Goal: Task Accomplishment & Management: Use online tool/utility

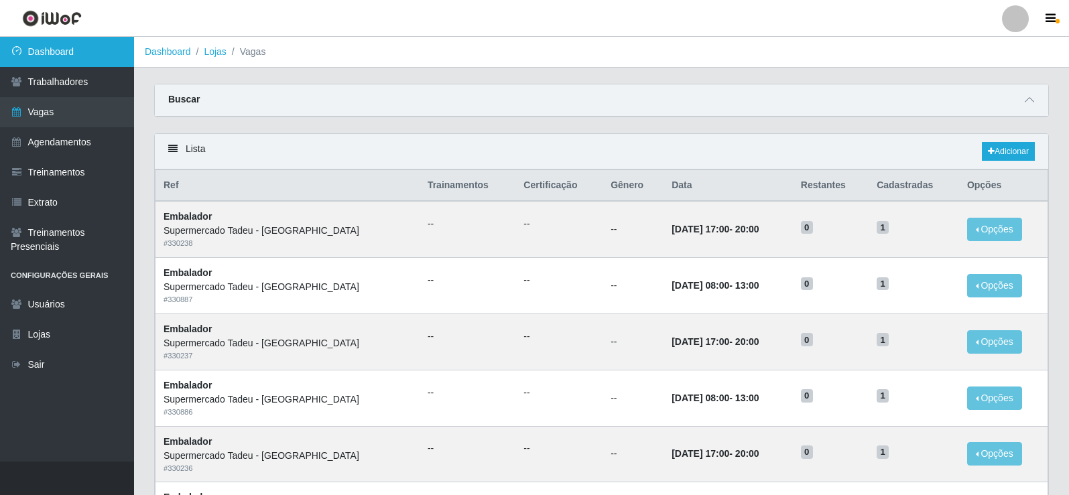
click at [70, 58] on link "Dashboard" at bounding box center [67, 52] width 134 height 30
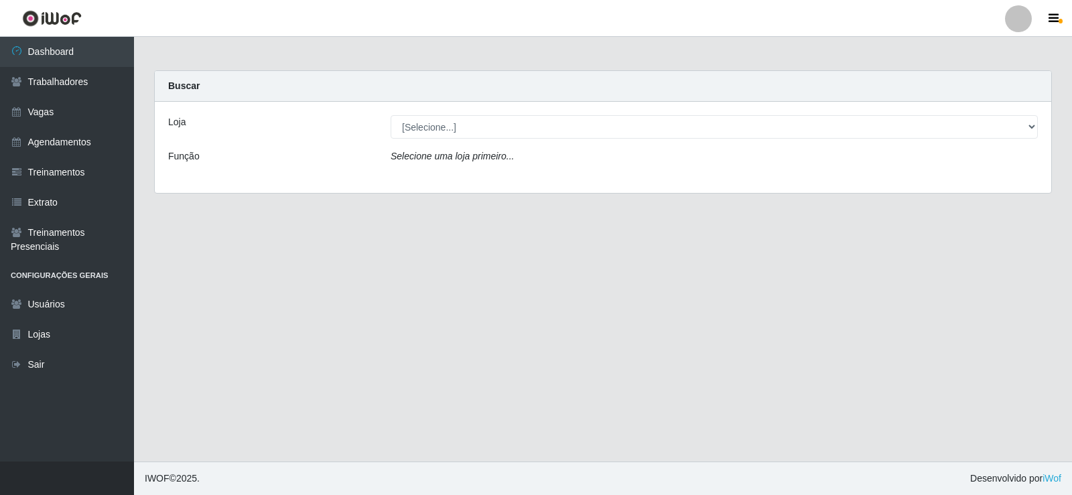
click at [429, 113] on div "Loja [Selecione...] Supermercado Tadeu - [GEOGRAPHIC_DATA] Função Selecione uma…" at bounding box center [603, 147] width 896 height 91
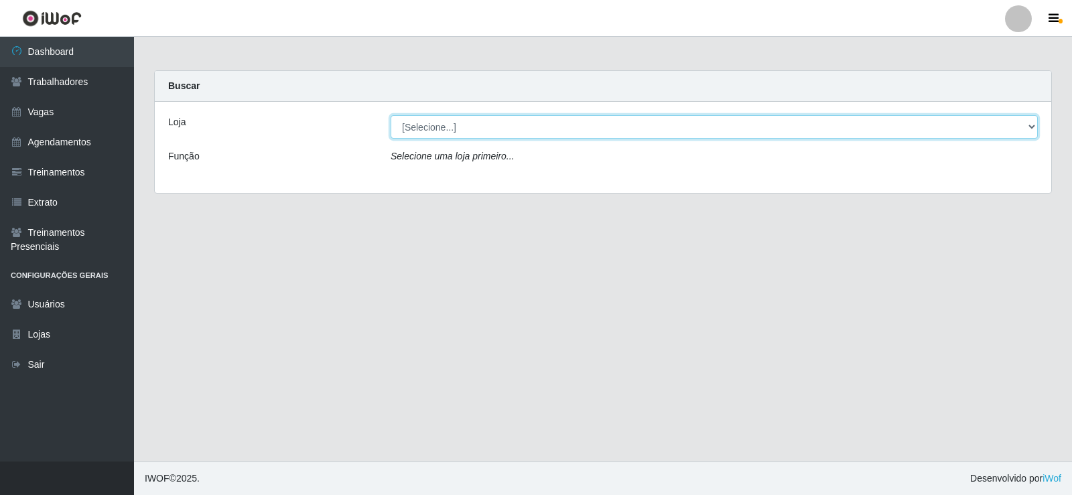
click at [428, 124] on select "[Selecione...] Supermercado Tadeu - [GEOGRAPHIC_DATA]" at bounding box center [714, 126] width 647 height 23
select select "195"
click at [391, 115] on select "[Selecione...] Supermercado Tadeu - [GEOGRAPHIC_DATA]" at bounding box center [714, 126] width 647 height 23
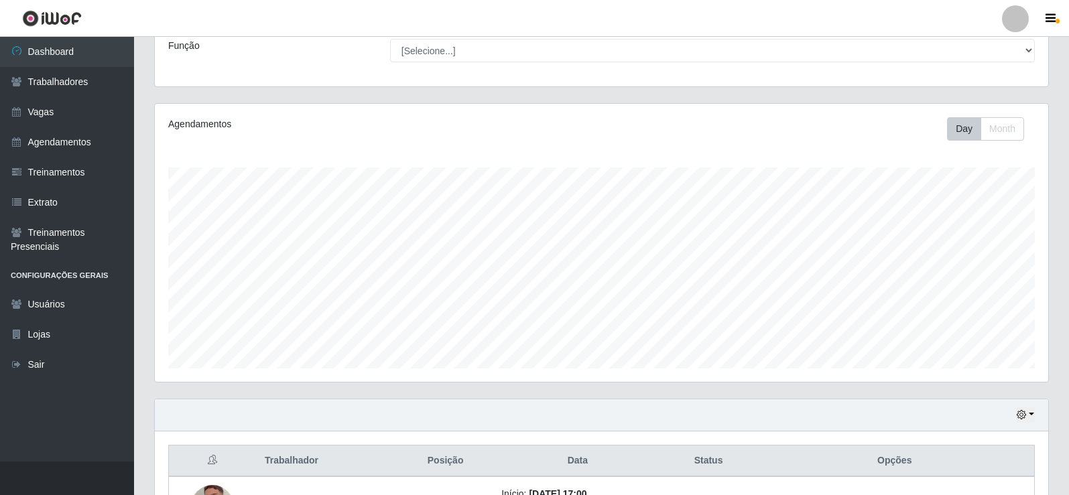
scroll to position [216, 0]
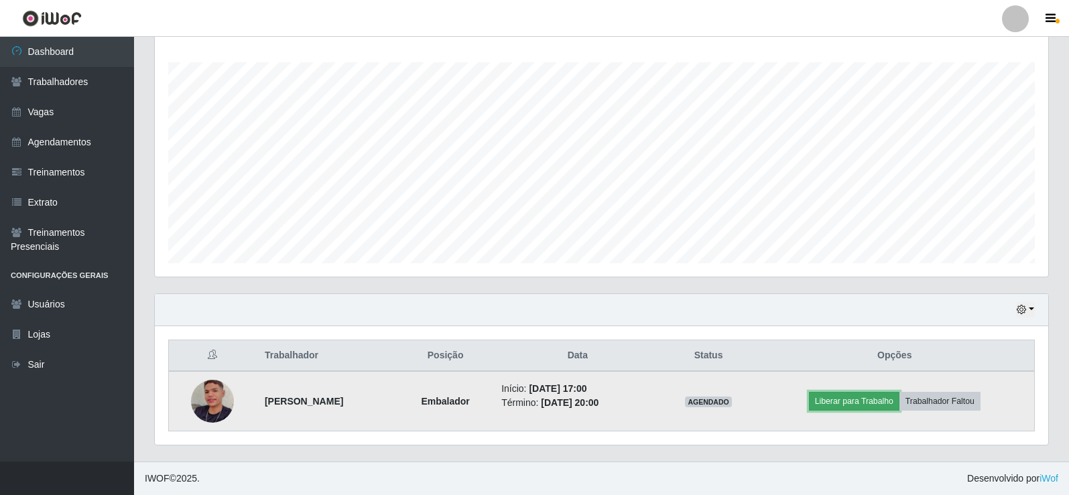
click at [851, 395] on button "Liberar para Trabalho" at bounding box center [854, 401] width 90 height 19
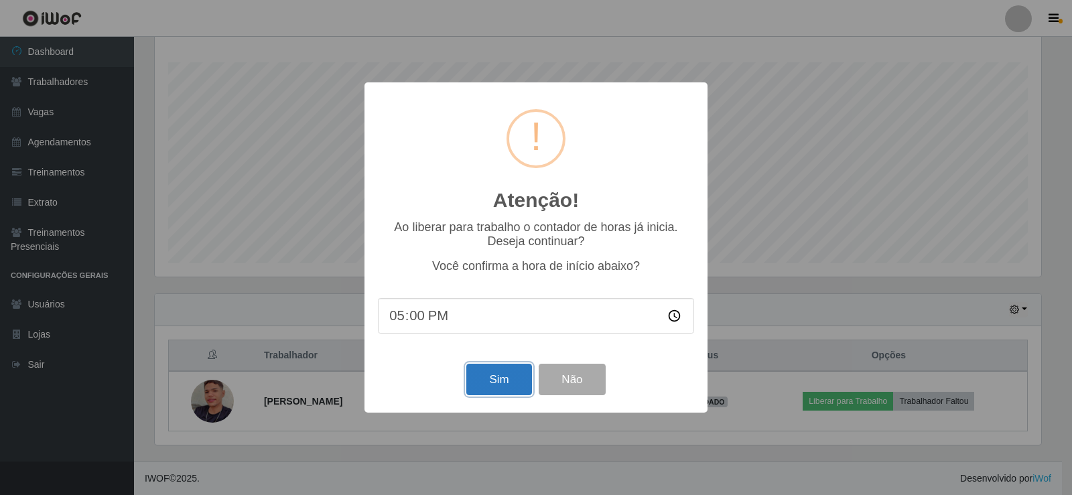
click at [515, 383] on button "Sim" at bounding box center [498, 379] width 65 height 31
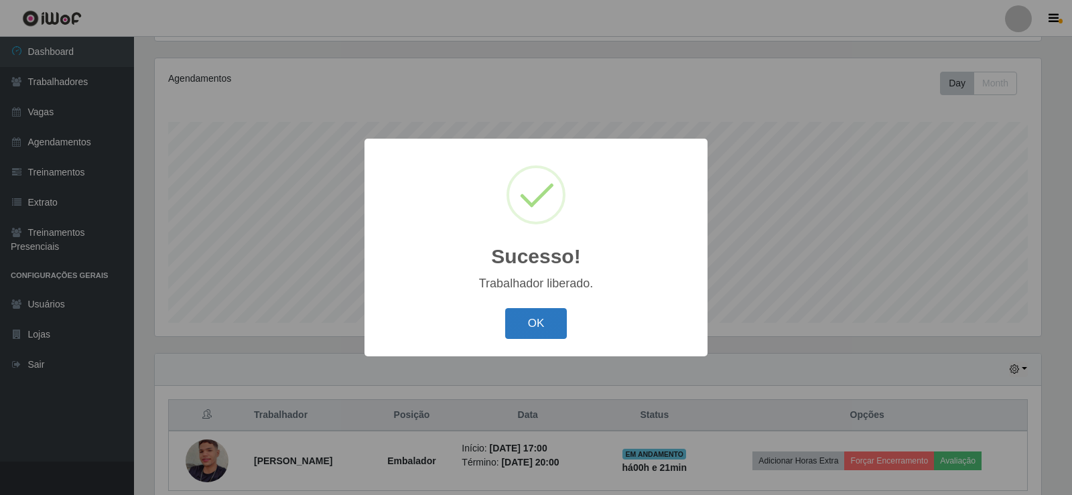
click at [551, 328] on button "OK" at bounding box center [536, 323] width 62 height 31
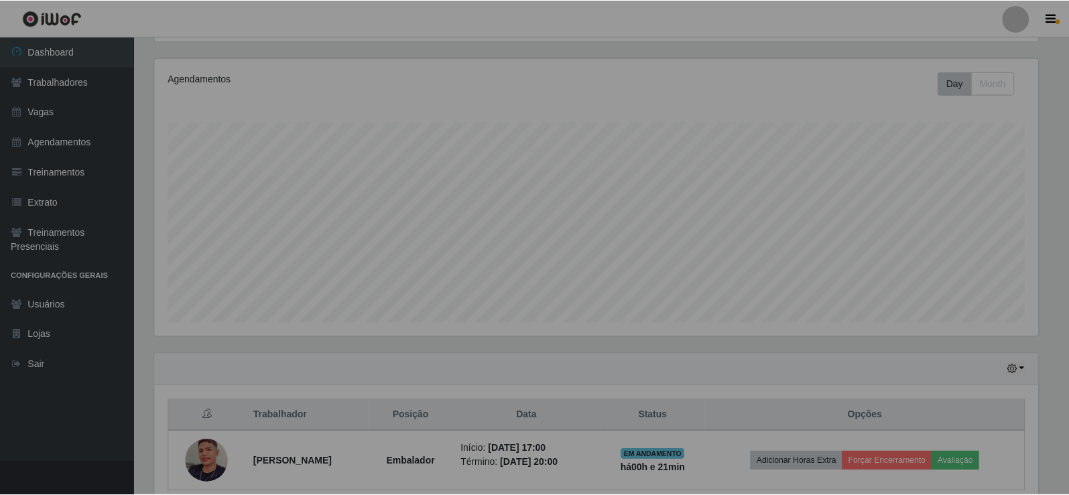
scroll to position [278, 893]
